Goal: Task Accomplishment & Management: Complete application form

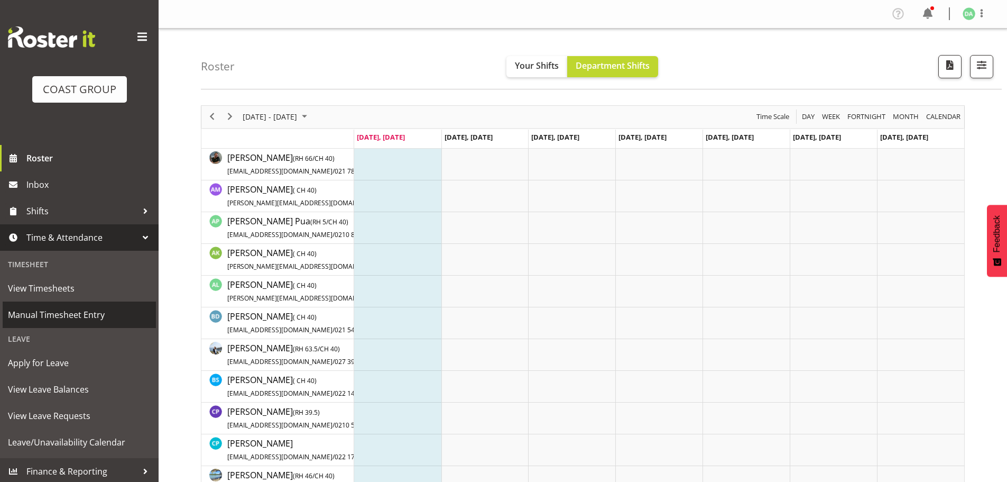
click at [55, 308] on span "Manual Timesheet Entry" at bounding box center [79, 315] width 143 height 16
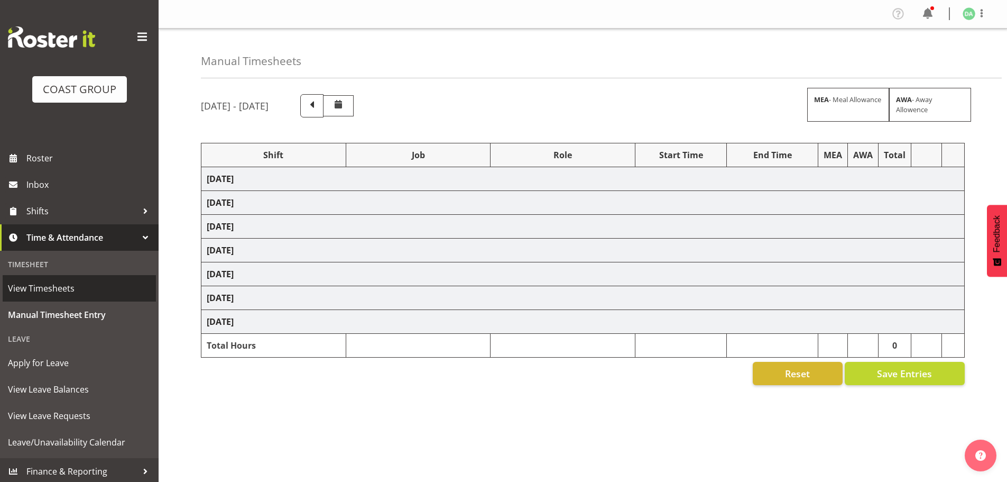
select select "10417"
select select "9138"
select select "8457"
select select "8458"
select select "8727"
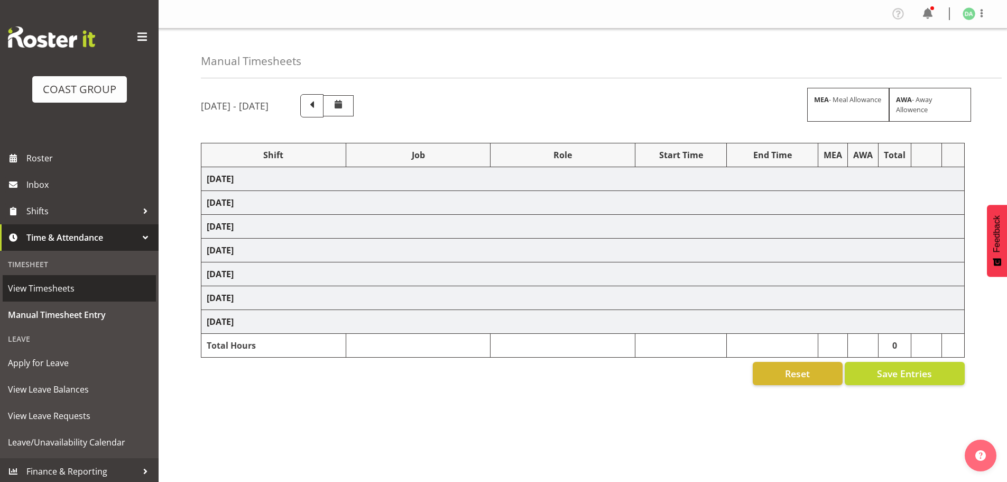
select select "8934"
select select "8967"
select select "9630"
select select "9082"
select select "9023"
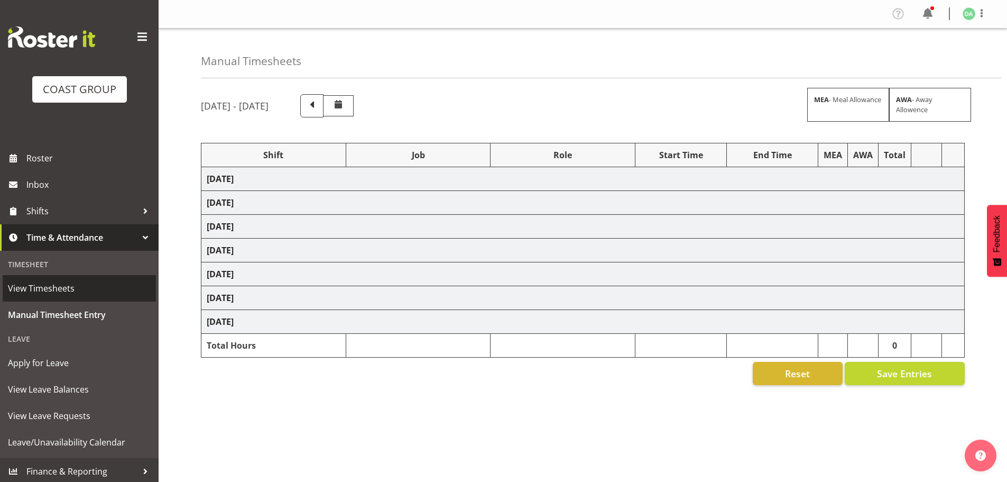
select select "8786"
select select "10382"
select select "8652"
select select "8514"
select select "8652"
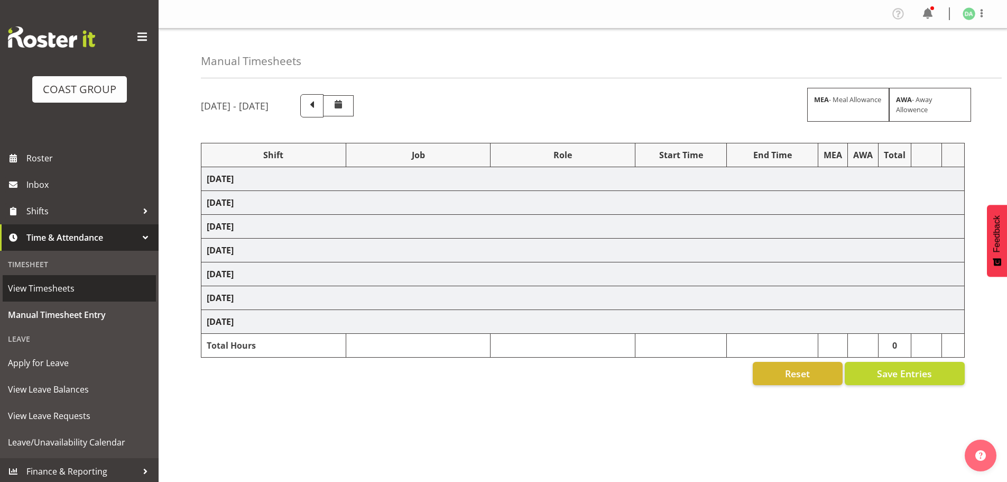
select select "10489"
select select "9410"
select select "10489"
select select "10269"
select select "9266"
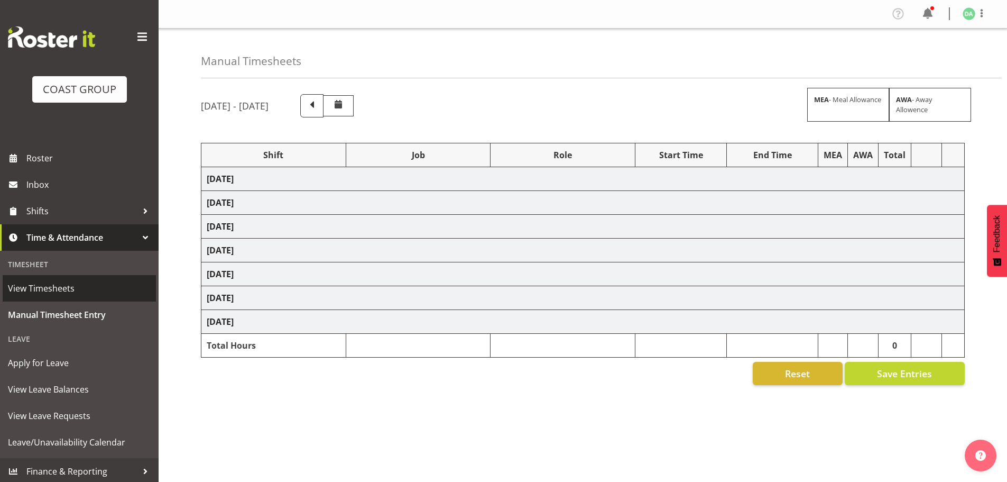
select select "10269"
select select "8654"
select select "10269"
select select "9321"
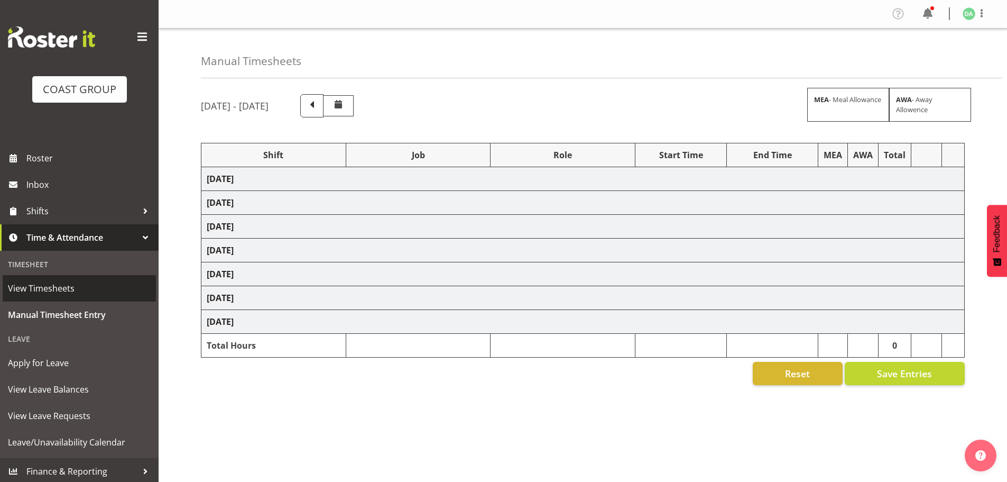
select select "9630"
select select "10172"
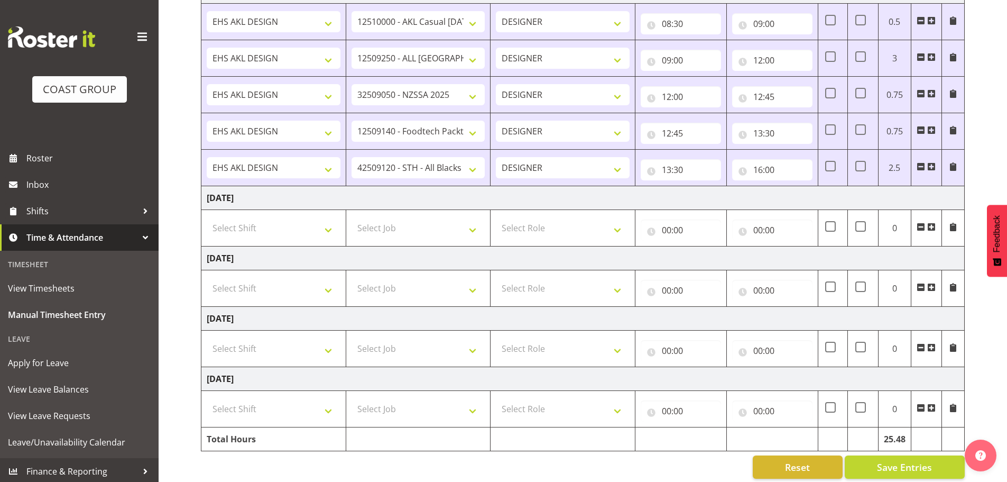
scroll to position [1050, 0]
